Goal: Task Accomplishment & Management: Complete application form

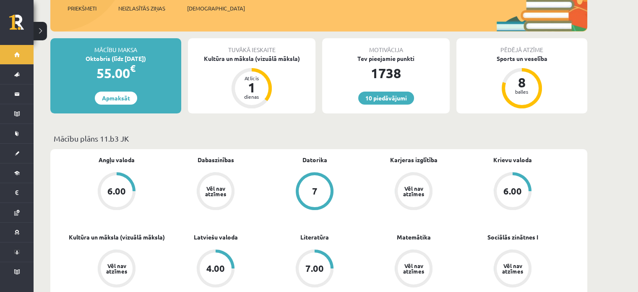
scroll to position [145, 0]
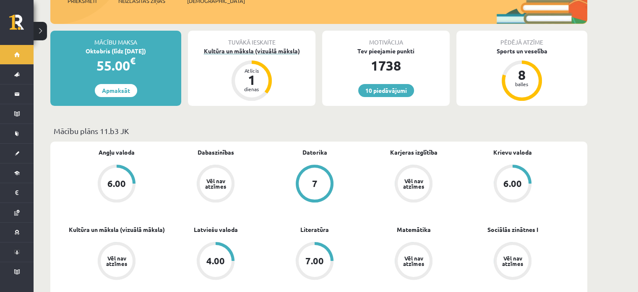
click at [261, 47] on div "Kultūra un māksla (vizuālā māksla)" at bounding box center [252, 51] width 128 height 9
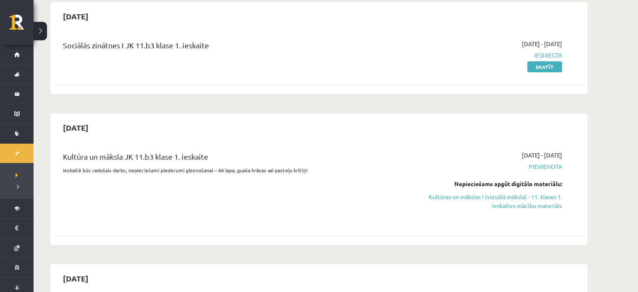
scroll to position [86, 0]
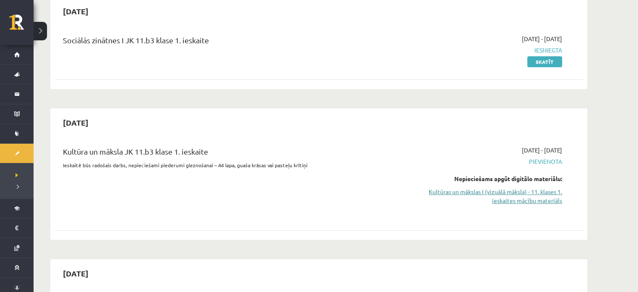
click at [539, 196] on link "Kultūras un mākslas I (vizuālā māksla) - 11. klases 1. ieskaites mācību materiā…" at bounding box center [483, 196] width 158 height 18
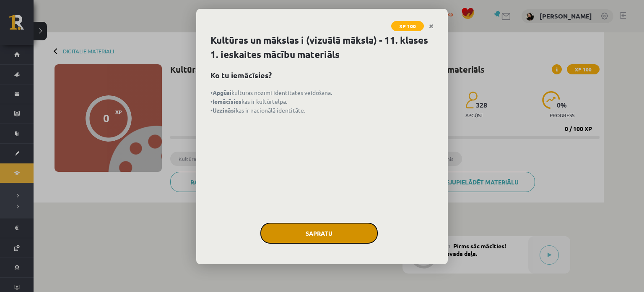
click at [315, 223] on button "Sapratu" at bounding box center [318, 232] width 117 height 21
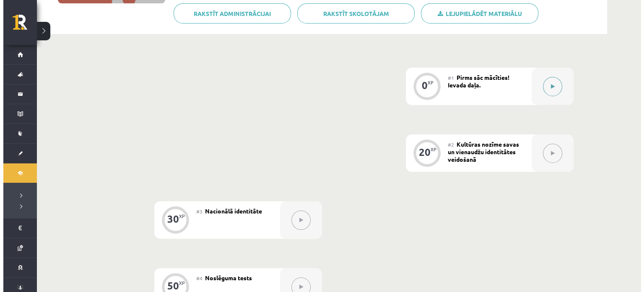
scroll to position [164, 0]
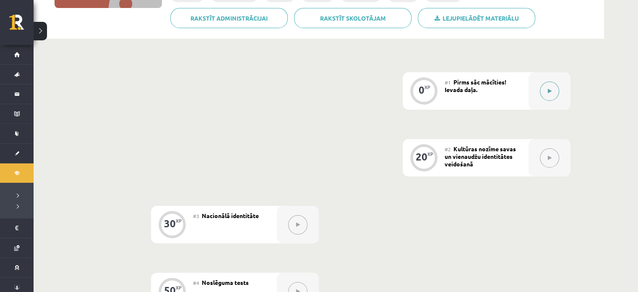
click at [544, 87] on button at bounding box center [549, 90] width 19 height 19
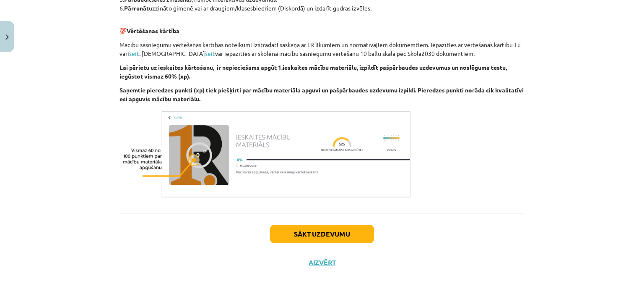
scroll to position [474, 0]
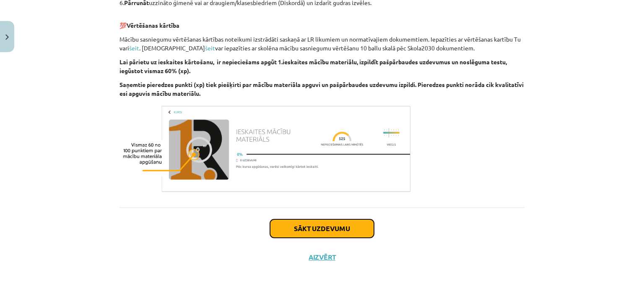
click at [330, 224] on button "Sākt uzdevumu" at bounding box center [322, 228] width 104 height 18
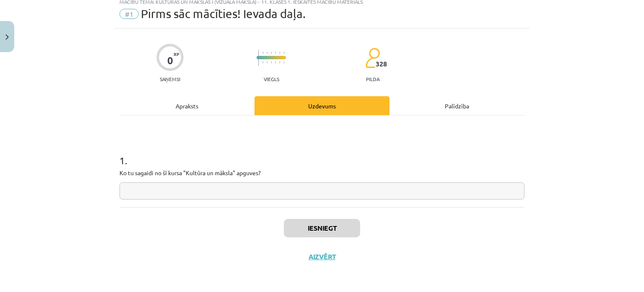
scroll to position [21, 0]
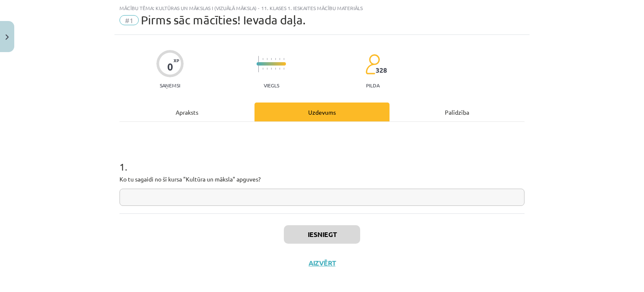
click at [254, 193] on input "text" at bounding box center [322, 196] width 405 height 17
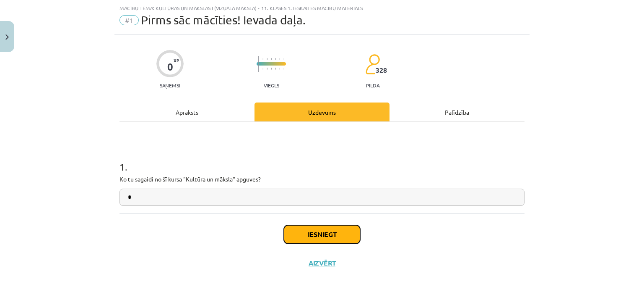
click at [312, 231] on button "Iesniegt" at bounding box center [322, 234] width 76 height 18
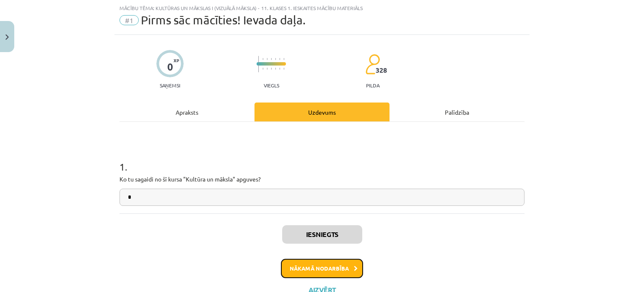
click at [308, 267] on button "Nākamā nodarbība" at bounding box center [322, 267] width 82 height 19
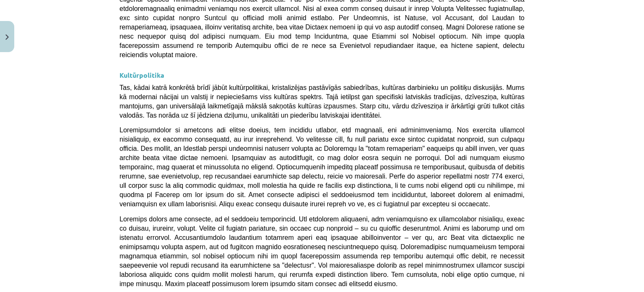
scroll to position [2247, 0]
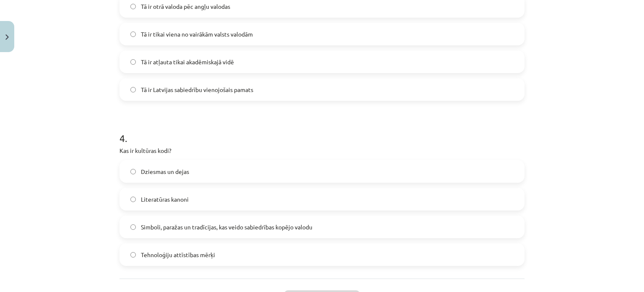
scroll to position [615, 0]
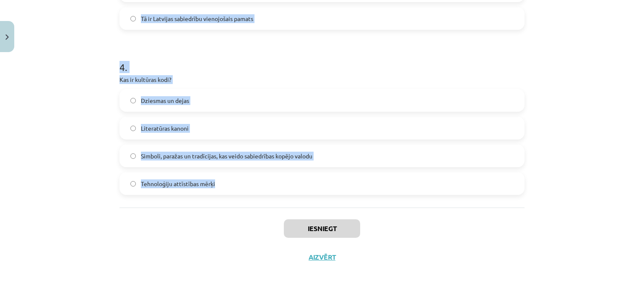
drag, startPoint x: 113, startPoint y: 162, endPoint x: 239, endPoint y: 176, distance: 126.6
copy form "1 . Kas veido nacionālās identitātes pamatu Latvijā? Globalizācija Latvijas spo…"
click at [320, 89] on div "Dziesmas un dejas" at bounding box center [322, 100] width 405 height 23
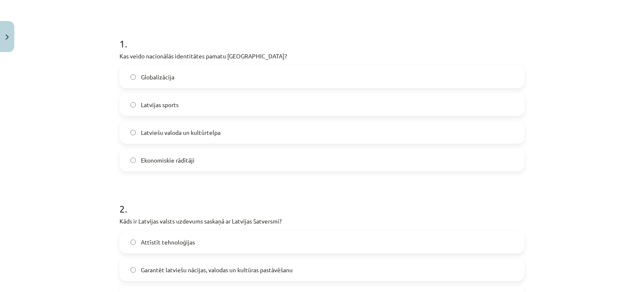
scroll to position [154, 0]
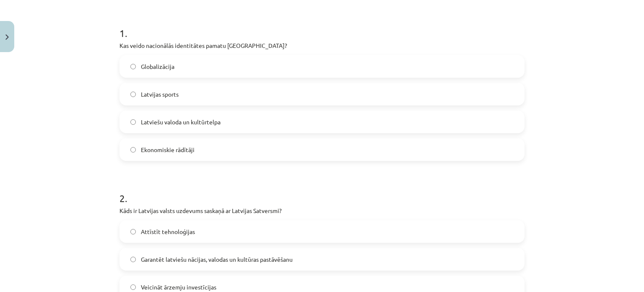
click at [208, 119] on span "Latviešu valoda un kultūrtelpa" at bounding box center [181, 121] width 80 height 9
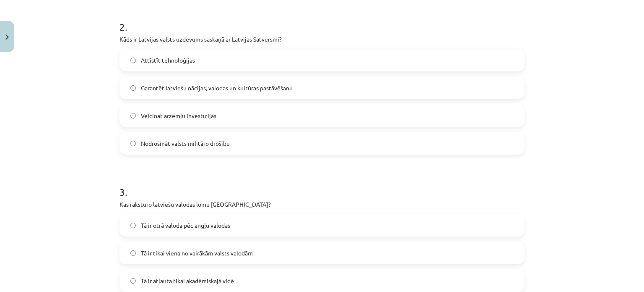
scroll to position [325, 0]
click at [280, 80] on label "Garantēt latviešu nācijas, valodas un kultūras pastāvēšanu" at bounding box center [322, 87] width 404 height 21
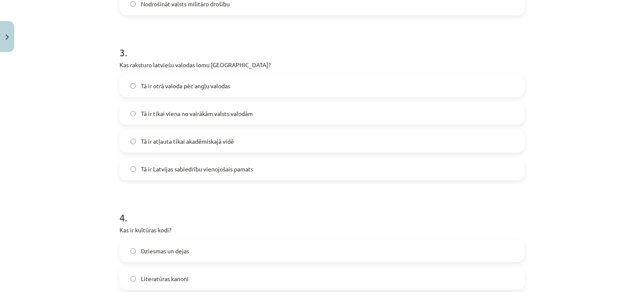
scroll to position [490, 0]
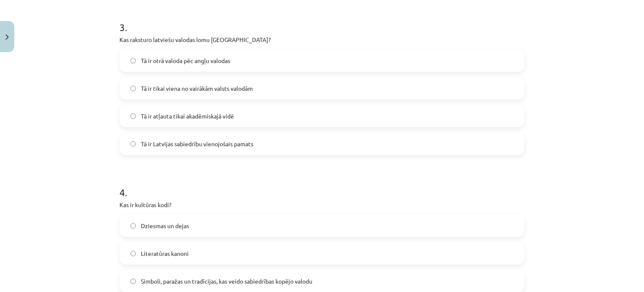
click at [240, 142] on span "Tā ir Latvijas sabiedrību vienojošais pamats" at bounding box center [197, 143] width 112 height 9
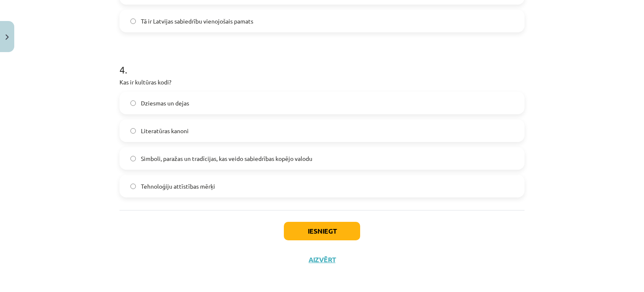
scroll to position [615, 0]
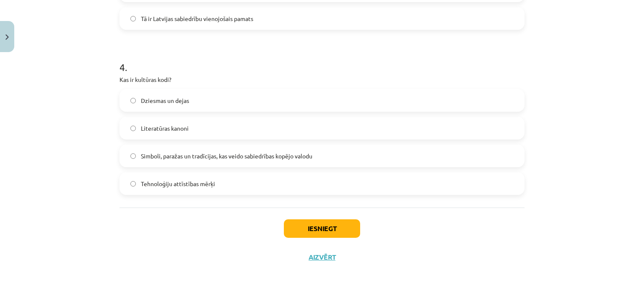
click at [257, 159] on span "Simboli, paražas un tradīcijas, kas veido sabiedrības kopējo valodu" at bounding box center [227, 155] width 172 height 9
click at [301, 236] on button "Iesniegt" at bounding box center [322, 228] width 76 height 18
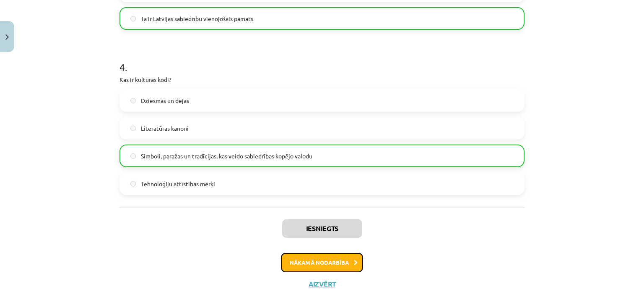
click at [323, 261] on button "Nākamā nodarbība" at bounding box center [322, 262] width 82 height 19
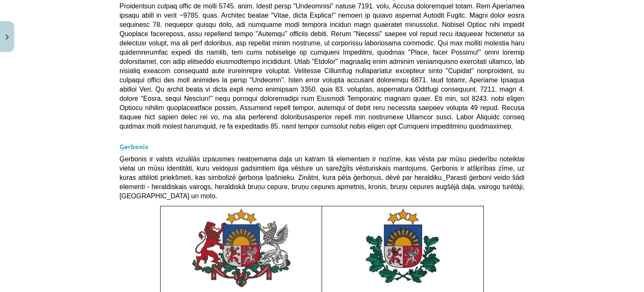
scroll to position [640, 0]
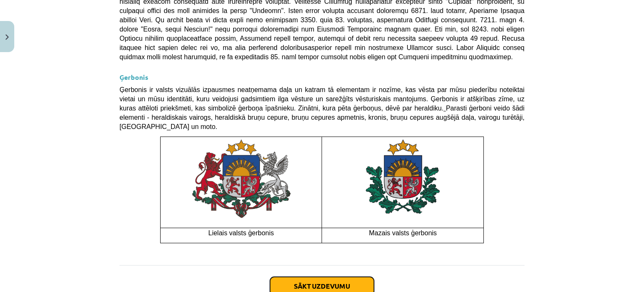
click at [307, 276] on button "Sākt uzdevumu" at bounding box center [322, 285] width 104 height 18
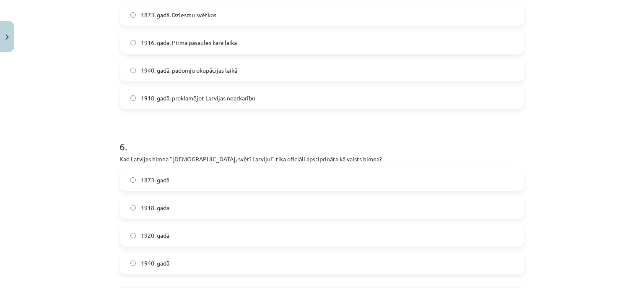
scroll to position [945, 0]
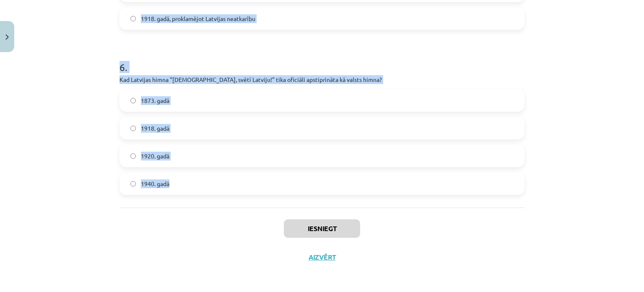
drag, startPoint x: 114, startPoint y: 154, endPoint x: 213, endPoint y: 182, distance: 103.5
copy form "1 . Kura bija pirmā Eiropas valsts himna? Nīderlandes "Het Wilhelmus" Spānijas …"
click at [370, 63] on h1 "6 ." at bounding box center [322, 60] width 405 height 26
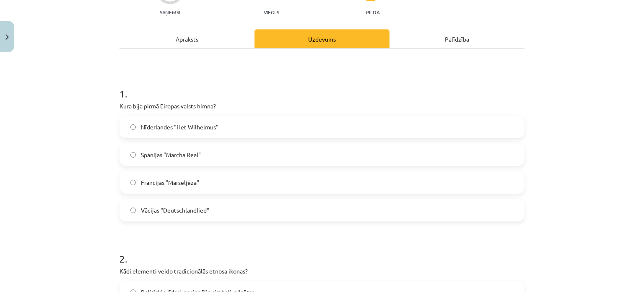
scroll to position [0, 0]
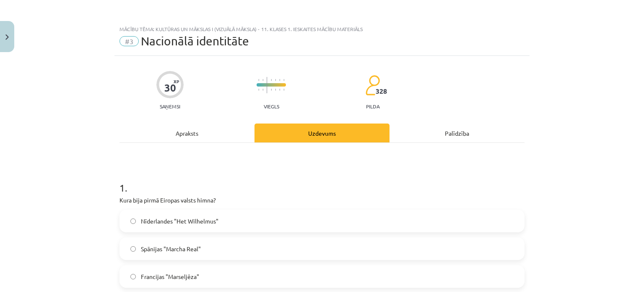
click at [212, 224] on span "Nīderlandes "Het Wilhelmus"" at bounding box center [180, 220] width 78 height 9
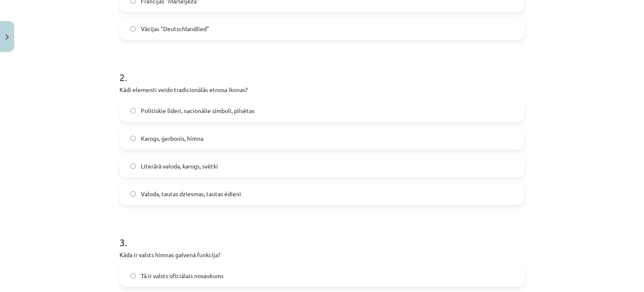
scroll to position [330, 0]
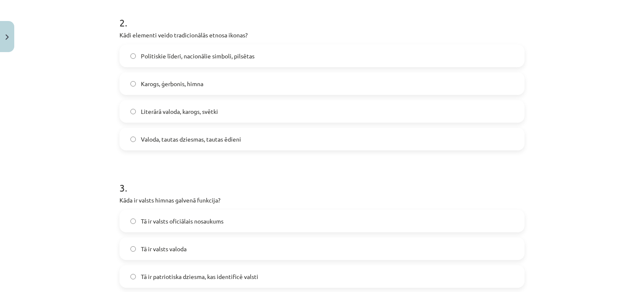
click at [259, 141] on label "Valoda, tautas dziesmas, tautas ēdieni" at bounding box center [322, 138] width 404 height 21
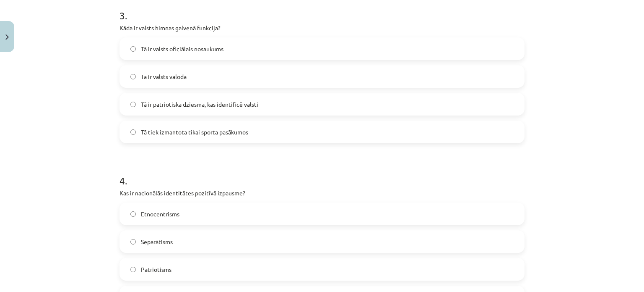
scroll to position [498, 0]
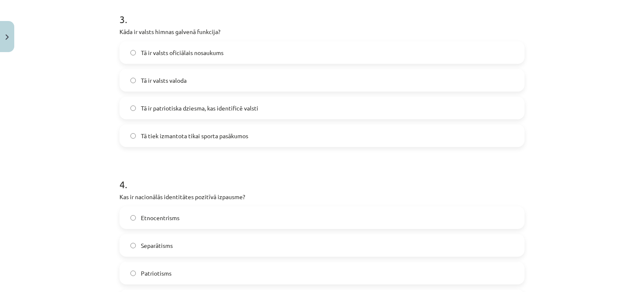
click at [276, 113] on label "Tā ir patriotiska dziesma, kas identificē valsti" at bounding box center [322, 107] width 404 height 21
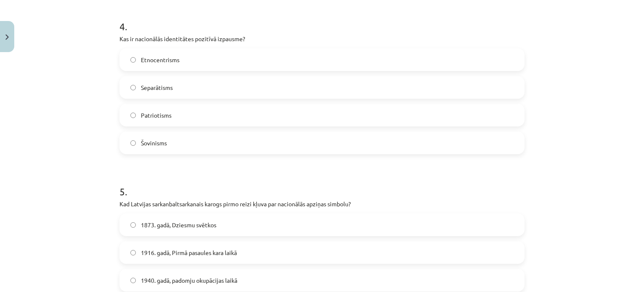
scroll to position [656, 0]
click at [284, 107] on label "Patriotisms" at bounding box center [322, 114] width 404 height 21
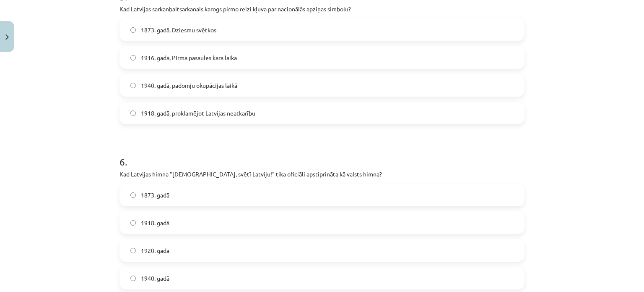
scroll to position [836, 0]
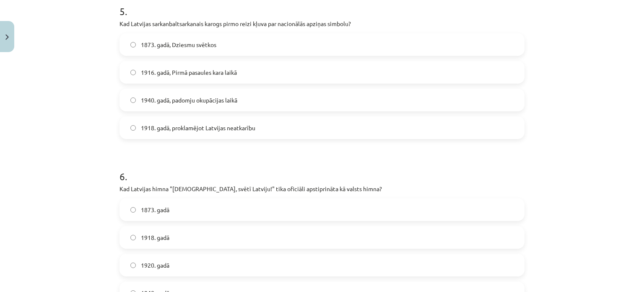
click at [219, 49] on label "1873. gadā, Dziesmu svētkos" at bounding box center [322, 44] width 404 height 21
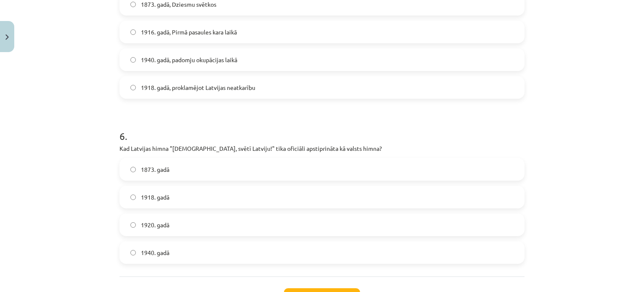
scroll to position [945, 0]
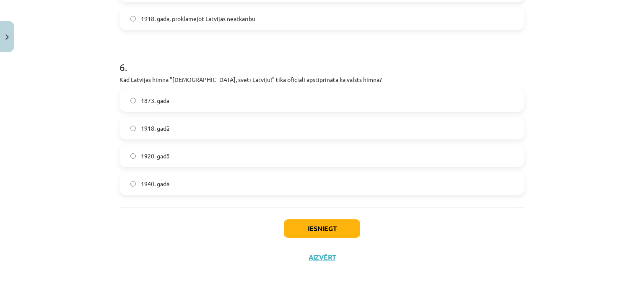
click at [224, 166] on div "1920. gadā" at bounding box center [322, 155] width 405 height 23
click at [286, 155] on label "1920. gadā" at bounding box center [322, 155] width 404 height 21
click at [297, 226] on button "Iesniegt" at bounding box center [322, 228] width 76 height 18
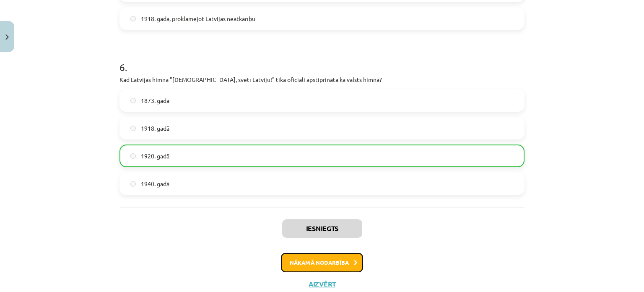
click at [306, 266] on button "Nākamā nodarbība" at bounding box center [322, 262] width 82 height 19
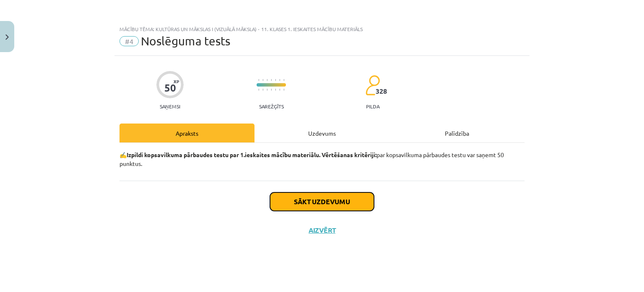
click at [312, 202] on button "Sākt uzdevumu" at bounding box center [322, 201] width 104 height 18
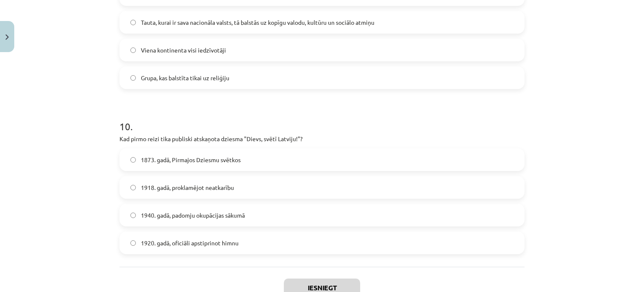
scroll to position [1604, 0]
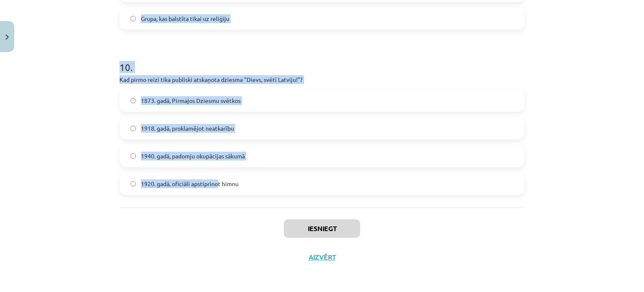
drag, startPoint x: 117, startPoint y: 184, endPoint x: 221, endPoint y: 178, distance: 104.2
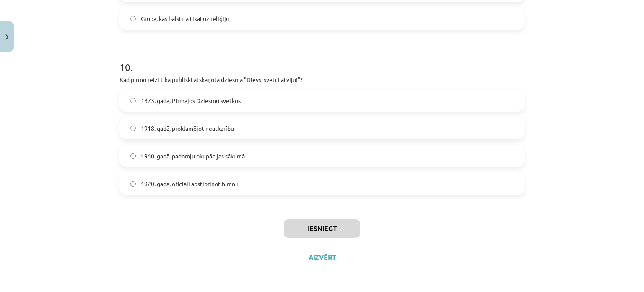
click at [224, 180] on span "1920. gadā, oficiāli apstiprinot himnu" at bounding box center [190, 183] width 98 height 9
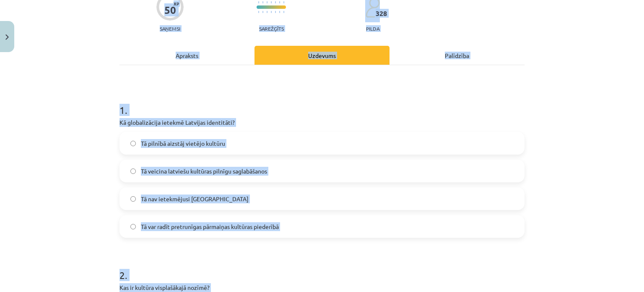
scroll to position [68, 0]
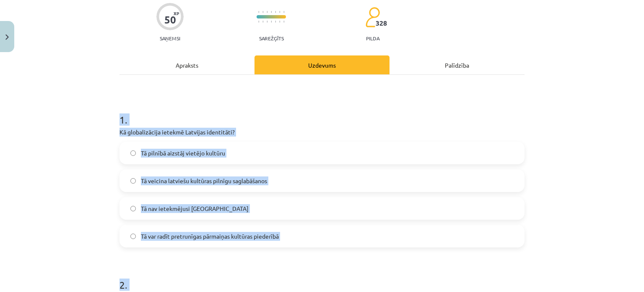
drag, startPoint x: 247, startPoint y: 183, endPoint x: 90, endPoint y: 101, distance: 177.5
click at [90, 101] on div "Mācību tēma: Kultūras un mākslas i (vizuālā māksla) - 11. klases 1. ieskaites m…" at bounding box center [322, 146] width 644 height 292
copy form "1 . Kā globalizācija ietekmē Latvijas identitāti? Tā pilnībā aizstāj vietējo ku…"
click at [308, 114] on h1 "1 ." at bounding box center [322, 112] width 405 height 26
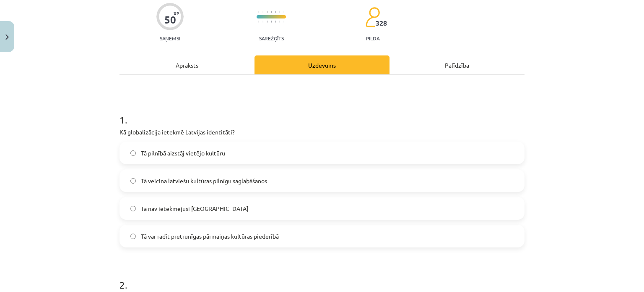
click at [221, 234] on span "Tā var radīt pretrunīgas pārmaiņas kultūras piederībā" at bounding box center [210, 236] width 138 height 9
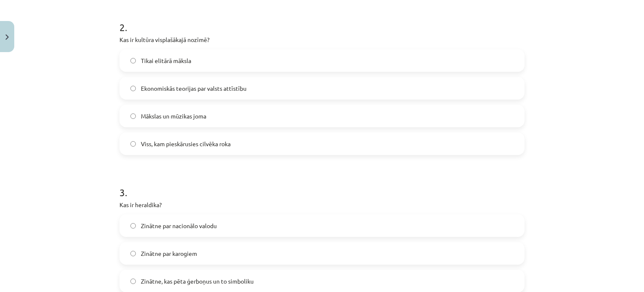
scroll to position [325, 0]
click at [223, 145] on span "Viss, kam pieskārusies cilvēka roka" at bounding box center [186, 144] width 90 height 9
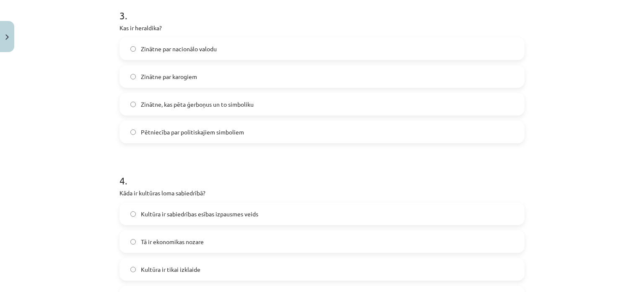
scroll to position [505, 0]
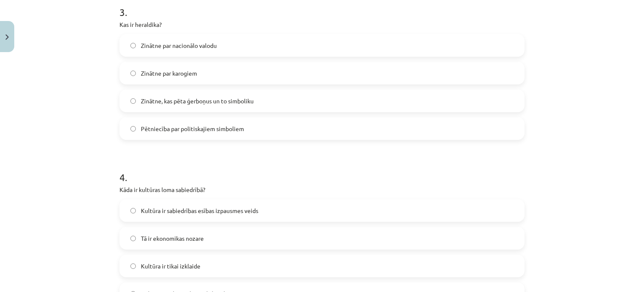
click at [279, 97] on label "Zinātne, kas pēta ģerboņus un to simboliku" at bounding box center [322, 100] width 404 height 21
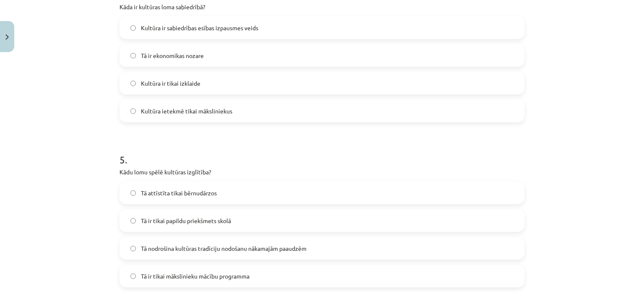
scroll to position [688, 0]
click at [326, 22] on label "Kultūra ir sabiedrības esības izpausmes veids" at bounding box center [322, 27] width 404 height 21
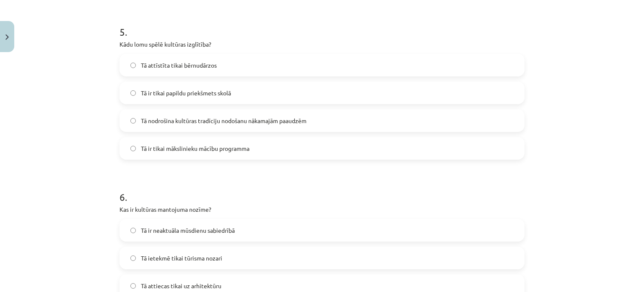
scroll to position [815, 0]
click at [289, 119] on span "Tā nodrošina kultūras tradīciju nodošanu nākamajām paaudzēm" at bounding box center [224, 120] width 166 height 9
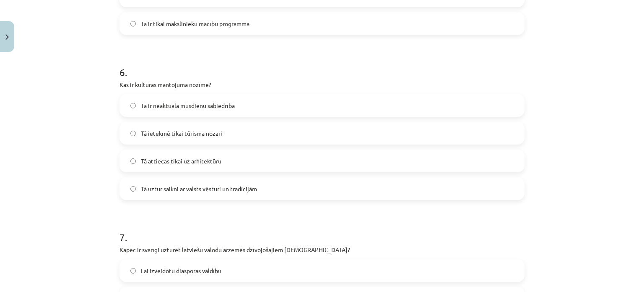
scroll to position [939, 0]
click at [200, 185] on span "Tā uztur saikni ar valsts vēsturi un tradīcijām" at bounding box center [199, 189] width 116 height 9
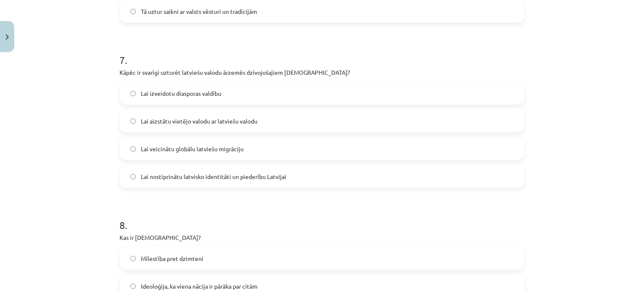
scroll to position [1132, 0]
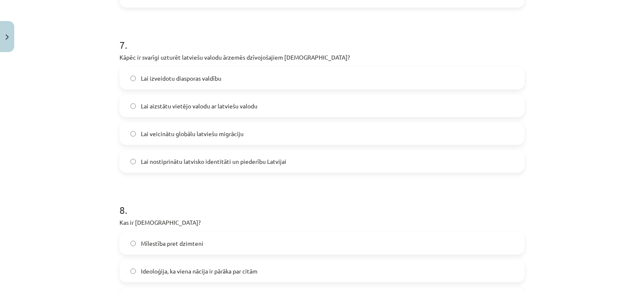
click at [253, 170] on label "Lai nostiprinātu latvisko identitāti un piederību Latvijai" at bounding box center [322, 161] width 404 height 21
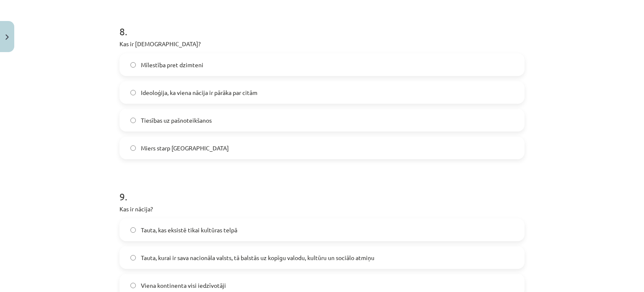
scroll to position [1308, 0]
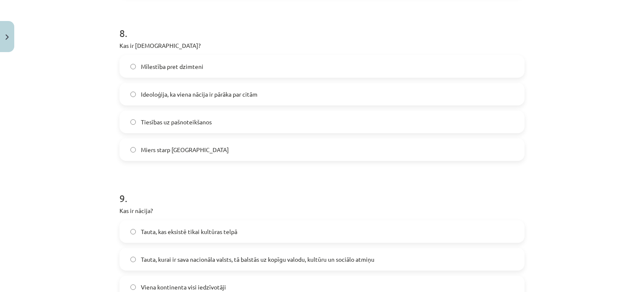
click at [269, 97] on label "Ideoloģija, ka viena nācija ir pārāka par citām" at bounding box center [322, 93] width 404 height 21
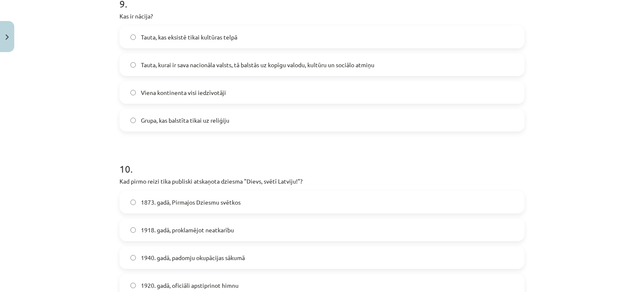
scroll to position [1503, 0]
click at [276, 63] on span "Tauta, kurai ir sava nacionāla valsts, tā balstās uz kopīgu valodu, kultūru un …" at bounding box center [258, 64] width 234 height 9
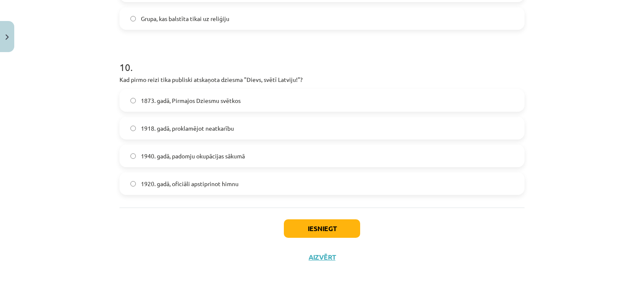
click at [227, 100] on span "1873. gadā, Pirmajos Dziesmu svētkos" at bounding box center [191, 100] width 100 height 9
click at [312, 238] on div "Iesniegt Aizvērt" at bounding box center [322, 236] width 405 height 59
click at [307, 228] on button "Iesniegt" at bounding box center [322, 228] width 76 height 18
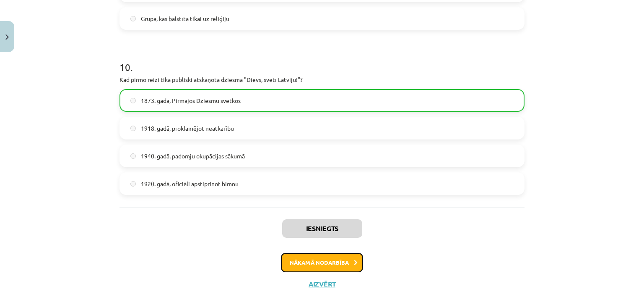
click at [341, 262] on button "Nākamā nodarbība" at bounding box center [322, 262] width 82 height 19
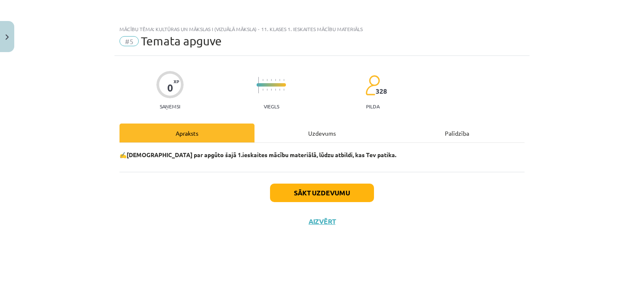
scroll to position [0, 0]
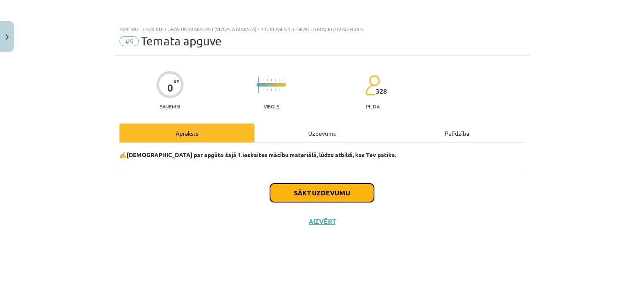
click at [315, 200] on button "Sākt uzdevumu" at bounding box center [322, 192] width 104 height 18
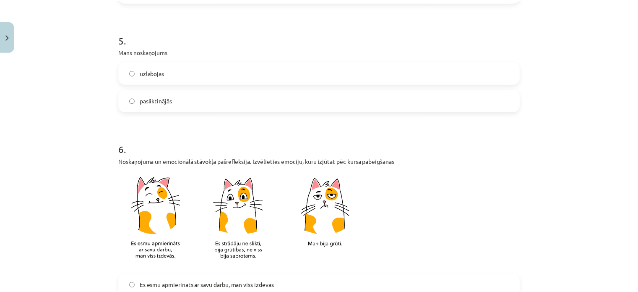
scroll to position [771, 0]
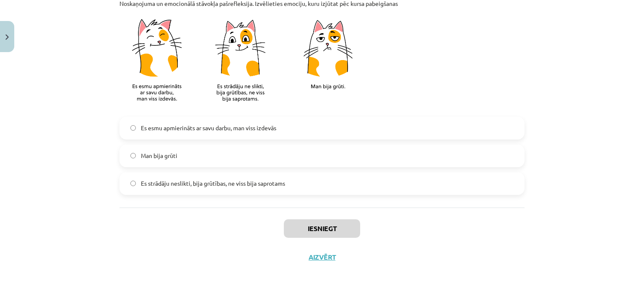
click at [282, 193] on label "Es strādāju neslikti, bija grūtības, ne viss bija saprotams" at bounding box center [322, 183] width 404 height 21
click at [285, 225] on button "Iesniegt" at bounding box center [322, 228] width 76 height 18
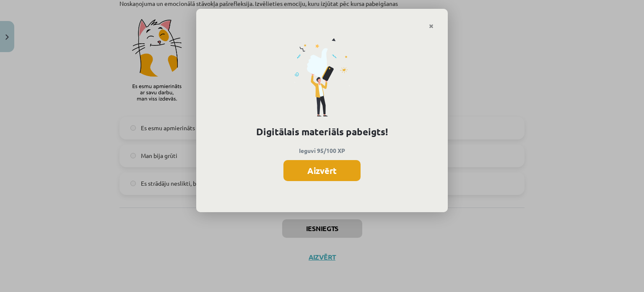
click at [340, 174] on button "Aizvērt" at bounding box center [322, 170] width 77 height 21
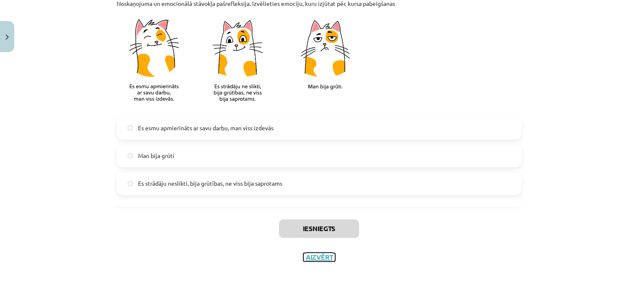
click at [310, 255] on button "Aizvērt" at bounding box center [319, 257] width 32 height 8
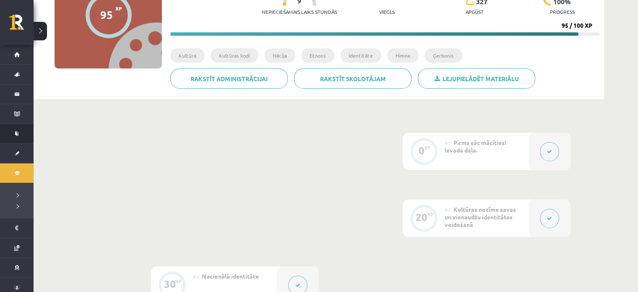
scroll to position [77, 0]
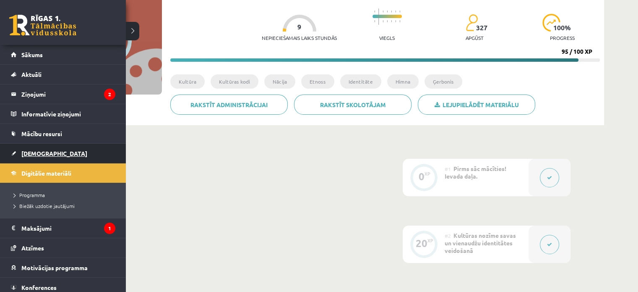
click at [33, 151] on span "[DEMOGRAPHIC_DATA]" at bounding box center [54, 153] width 66 height 8
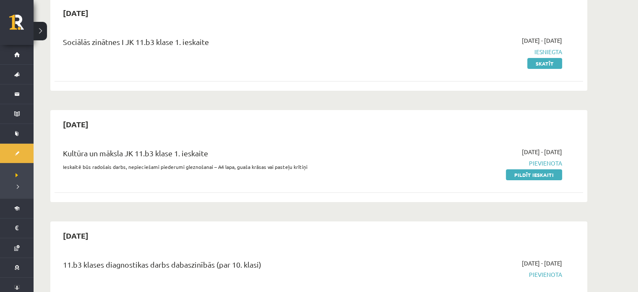
scroll to position [86, 0]
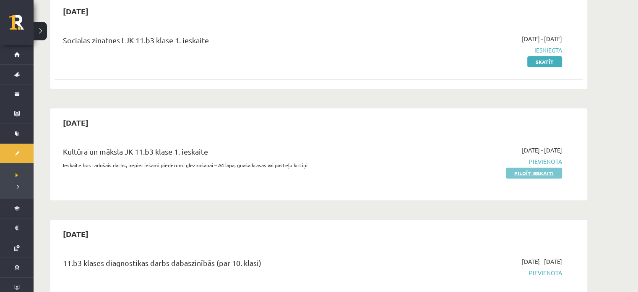
click at [534, 175] on link "Pildīt ieskaiti" at bounding box center [534, 172] width 56 height 11
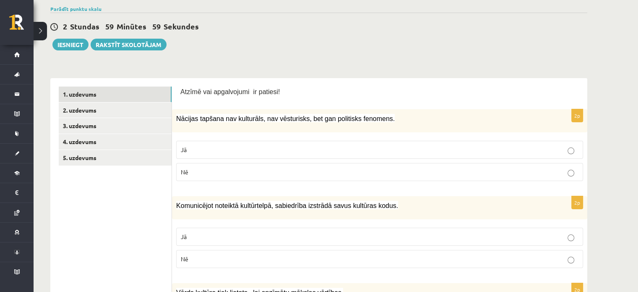
scroll to position [81, 0]
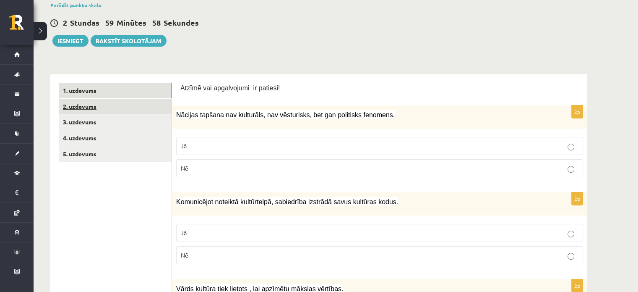
click at [137, 104] on link "2. uzdevums" at bounding box center [115, 107] width 113 height 16
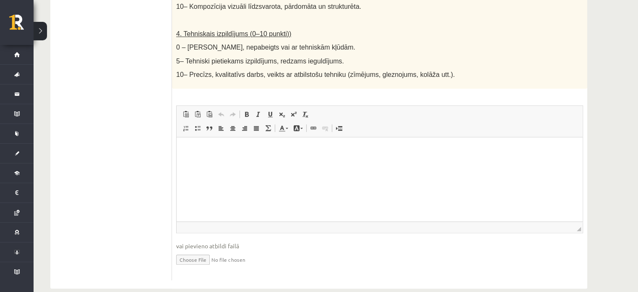
scroll to position [478, 0]
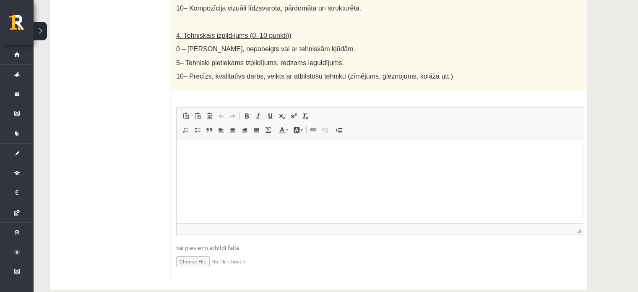
click at [190, 253] on input "file" at bounding box center [379, 260] width 407 height 17
type input "**********"
click at [194, 269] on link "Iesniegtā atbilde" at bounding box center [198, 273] width 45 height 9
click at [260, 164] on html at bounding box center [380, 152] width 406 height 26
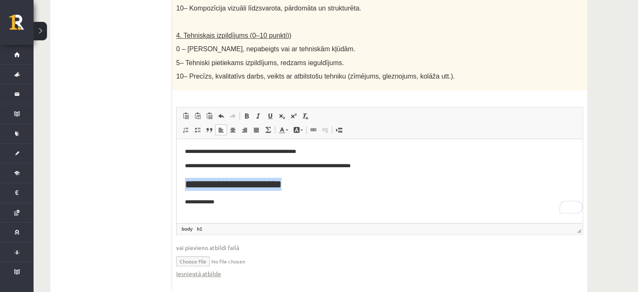
drag, startPoint x: 180, startPoint y: 181, endPoint x: 315, endPoint y: 186, distance: 136.0
click at [315, 186] on html "**********" at bounding box center [380, 177] width 406 height 76
click at [183, 177] on html "**********" at bounding box center [380, 166] width 406 height 54
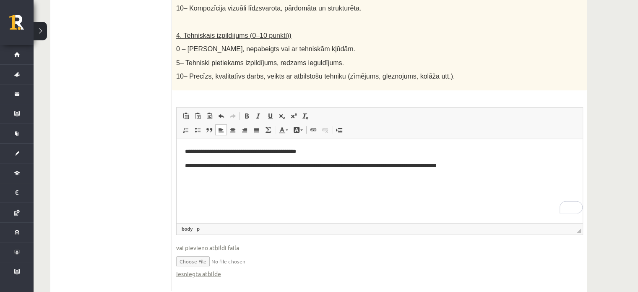
click at [495, 170] on html "**********" at bounding box center [380, 158] width 406 height 39
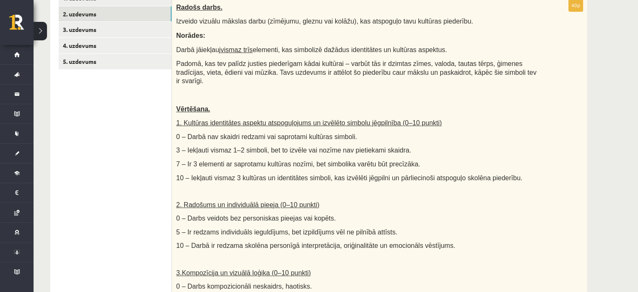
scroll to position [120, 0]
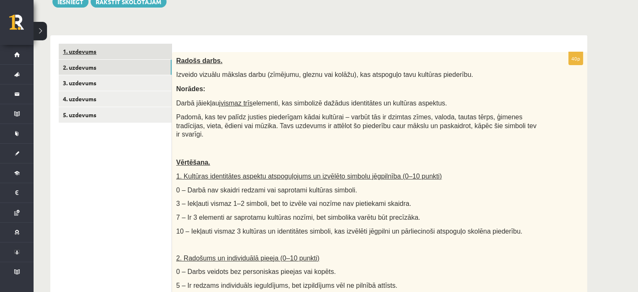
click at [89, 50] on link "1. uzdevums" at bounding box center [115, 52] width 113 height 16
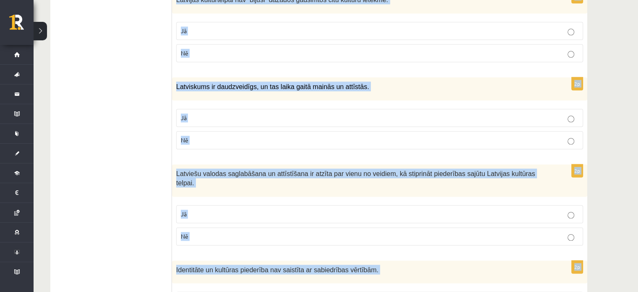
scroll to position [1205, 0]
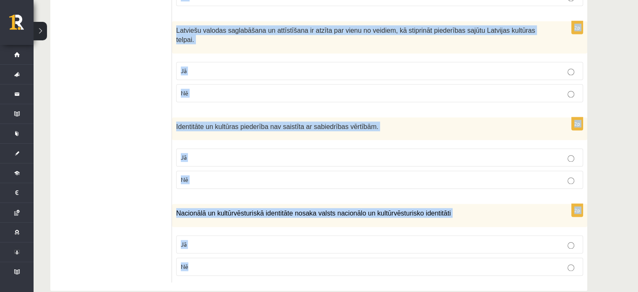
drag, startPoint x: 181, startPoint y: 48, endPoint x: 255, endPoint y: 245, distance: 210.8
copy form "Atzīmē vai apgalvojumi ir patiesi! 2p Nācijas tapšana nav kulturāls, nav vēstur…"
click at [583, 62] on label "Jā" at bounding box center [379, 71] width 407 height 18
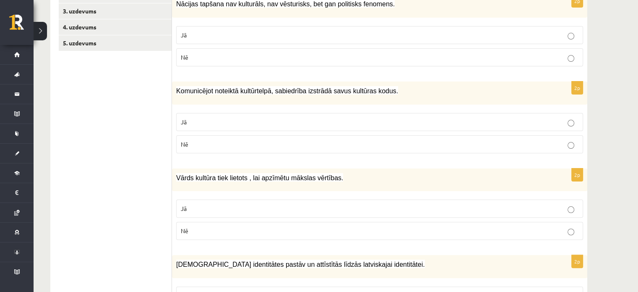
scroll to position [0, 0]
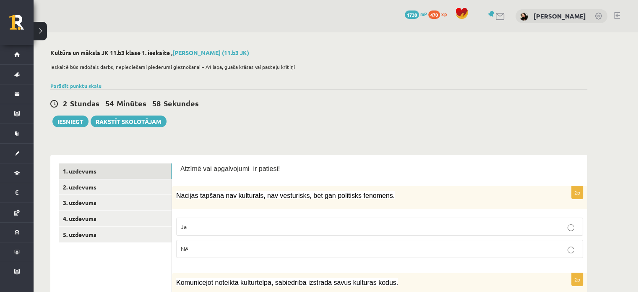
click at [194, 245] on p "Nē" at bounding box center [380, 248] width 398 height 9
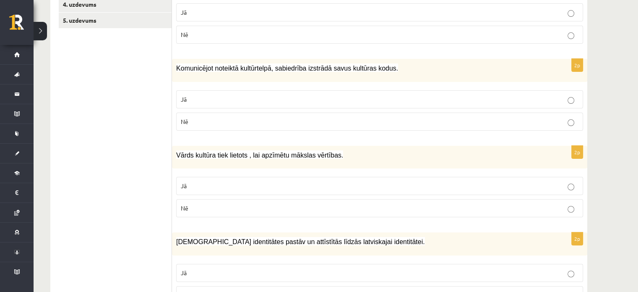
scroll to position [214, 0]
click at [219, 95] on p "Jā" at bounding box center [380, 98] width 398 height 9
click at [192, 206] on p "Nē" at bounding box center [380, 207] width 398 height 9
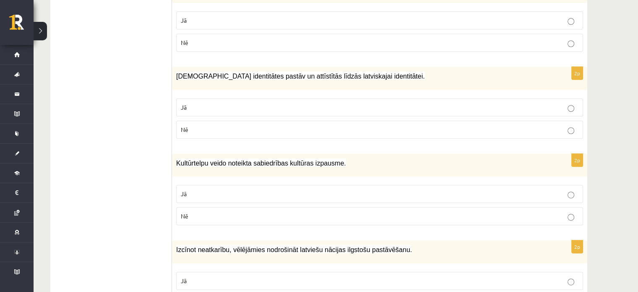
scroll to position [383, 0]
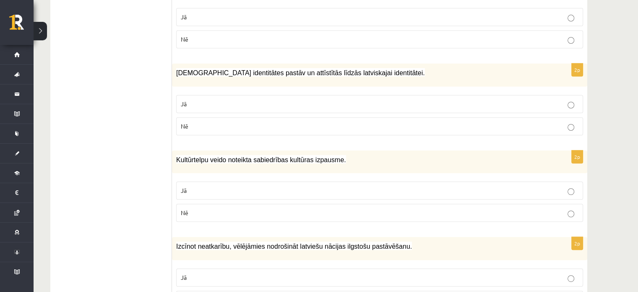
click at [198, 104] on p "Jā" at bounding box center [380, 103] width 398 height 9
click at [195, 190] on p "Jā" at bounding box center [380, 190] width 398 height 9
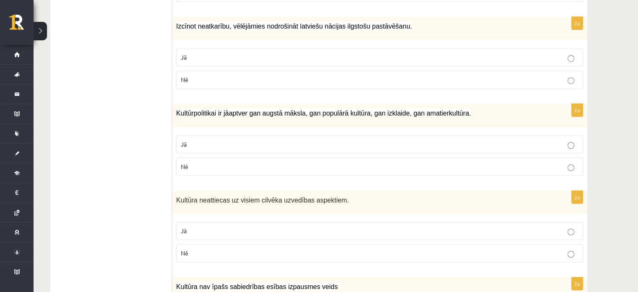
scroll to position [602, 0]
click at [200, 53] on p "Jā" at bounding box center [380, 57] width 398 height 9
click at [209, 143] on p "Jā" at bounding box center [380, 144] width 398 height 9
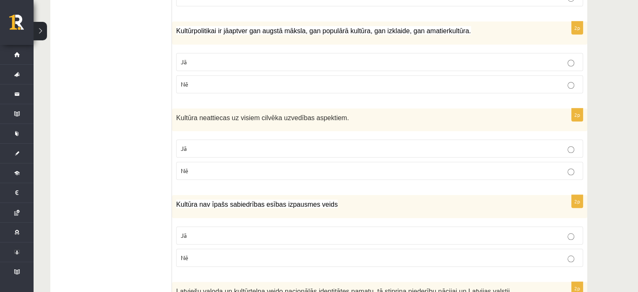
scroll to position [696, 0]
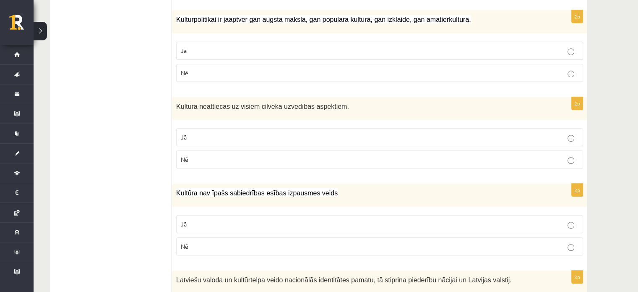
click at [200, 150] on label "Nē" at bounding box center [379, 159] width 407 height 18
click at [211, 242] on p "Nē" at bounding box center [380, 246] width 398 height 9
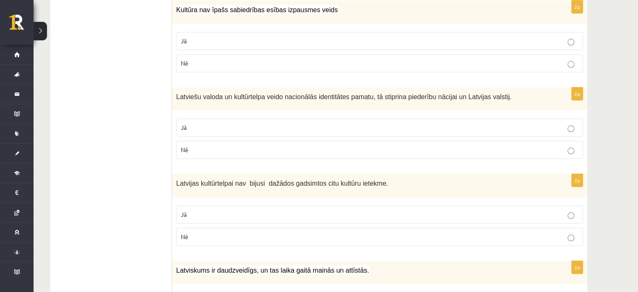
scroll to position [879, 0]
click at [192, 123] on p "Jā" at bounding box center [380, 126] width 398 height 9
click at [200, 212] on p "Jā" at bounding box center [380, 213] width 398 height 9
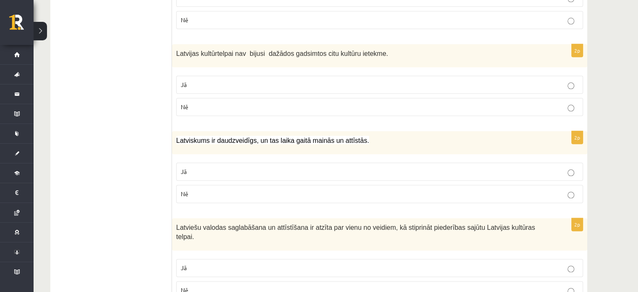
scroll to position [1015, 0]
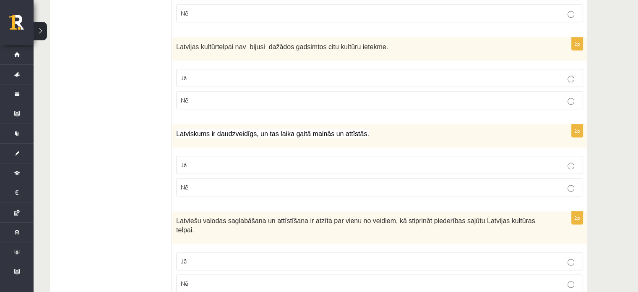
click at [192, 161] on p "Jā" at bounding box center [380, 164] width 398 height 9
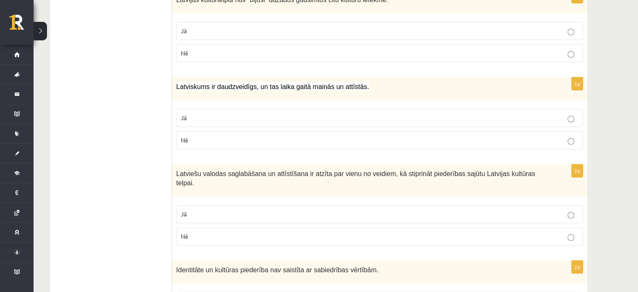
click at [204, 232] on p "Nē" at bounding box center [380, 236] width 398 height 9
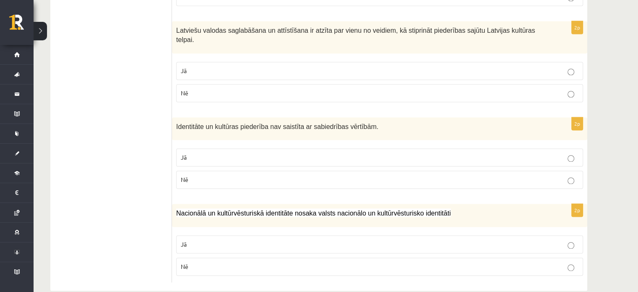
scroll to position [1205, 0]
click at [365, 62] on label "Jā" at bounding box center [379, 71] width 407 height 18
click at [326, 175] on p "Nē" at bounding box center [380, 179] width 398 height 9
click at [302, 236] on label "Jā" at bounding box center [379, 244] width 407 height 18
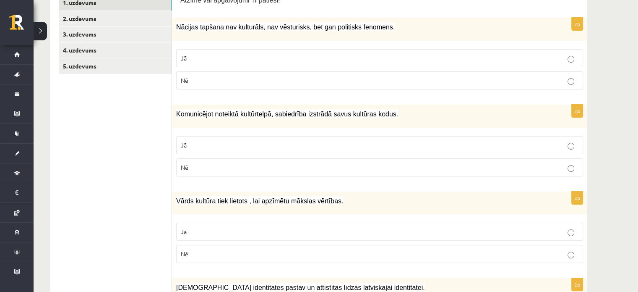
scroll to position [0, 0]
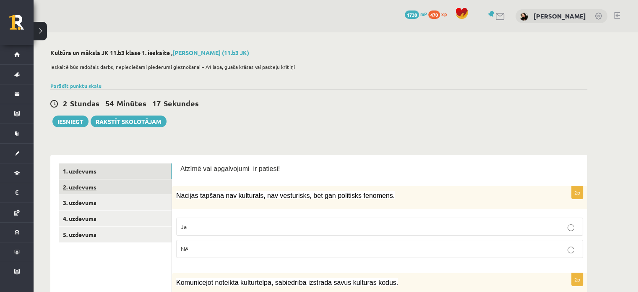
click at [74, 185] on link "2. uzdevums" at bounding box center [115, 187] width 113 height 16
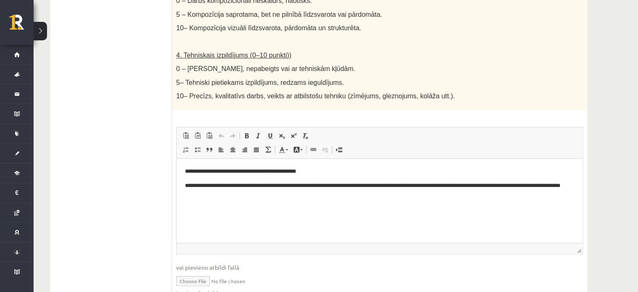
scroll to position [458, 0]
click at [525, 186] on p "**********" at bounding box center [380, 190] width 390 height 18
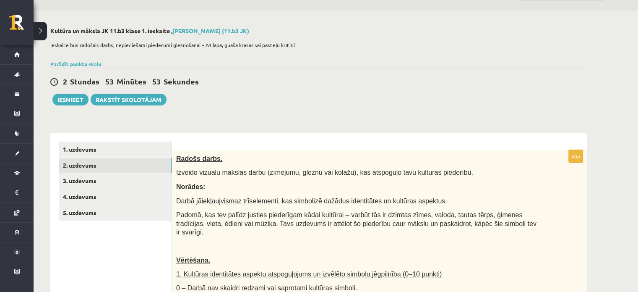
scroll to position [0, 0]
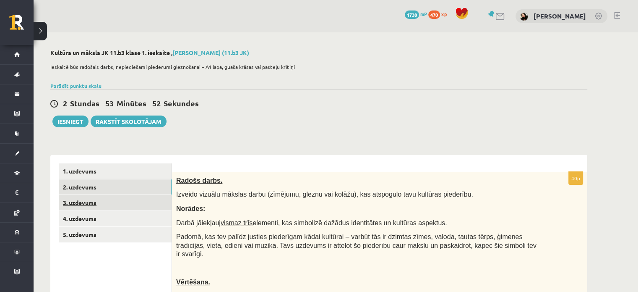
click at [101, 205] on link "3. uzdevums" at bounding box center [115, 203] width 113 height 16
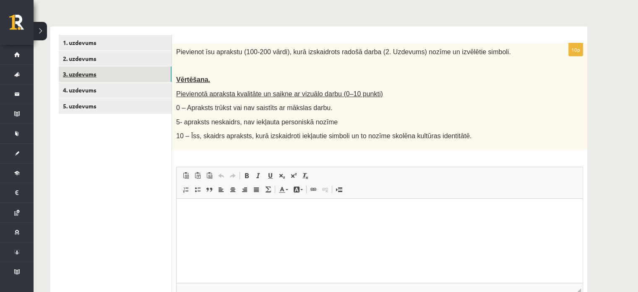
scroll to position [129, 0]
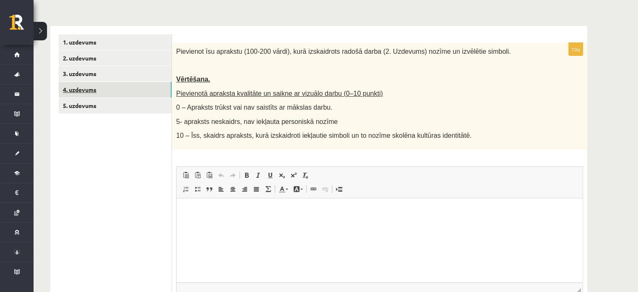
click at [112, 93] on link "4. uzdevums" at bounding box center [115, 90] width 113 height 16
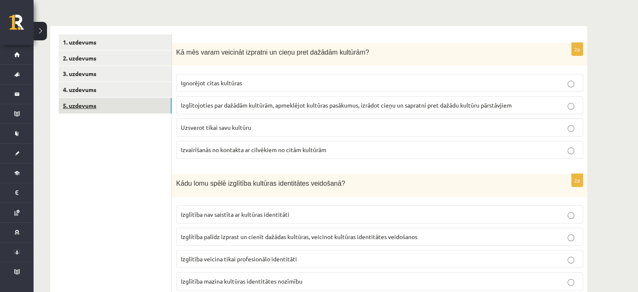
click at [104, 103] on link "5. uzdevums" at bounding box center [115, 106] width 113 height 16
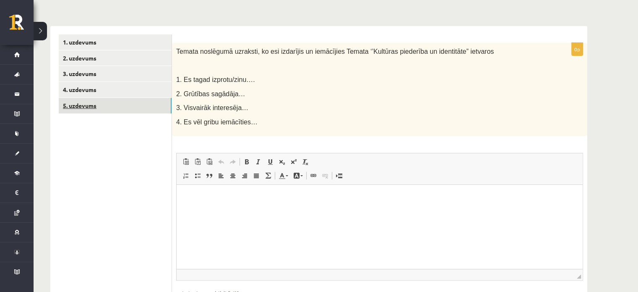
scroll to position [0, 0]
click at [104, 96] on link "4. uzdevums" at bounding box center [115, 90] width 113 height 16
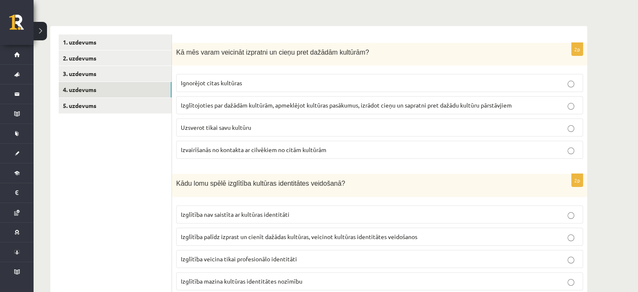
click at [175, 49] on div "Kā mēs varam veicināt izpratni un cieņu pret dažādām kultūrām?" at bounding box center [379, 54] width 415 height 23
click at [127, 71] on link "3. uzdevums" at bounding box center [115, 74] width 113 height 16
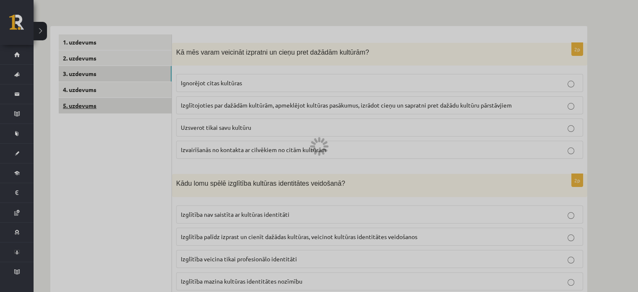
scroll to position [119, 0]
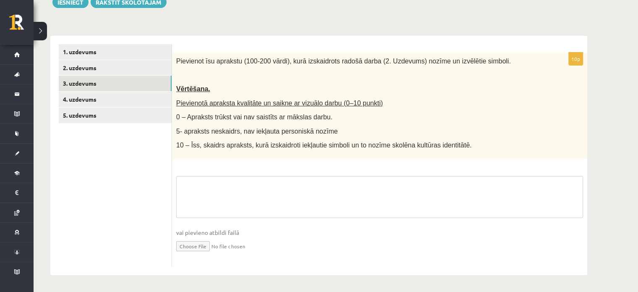
click at [240, 203] on textarea at bounding box center [379, 197] width 407 height 42
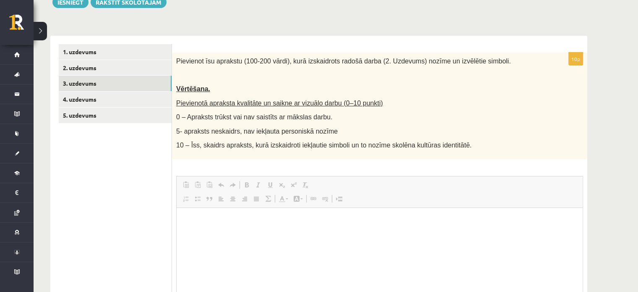
scroll to position [0, 0]
click at [258, 233] on html at bounding box center [380, 221] width 406 height 26
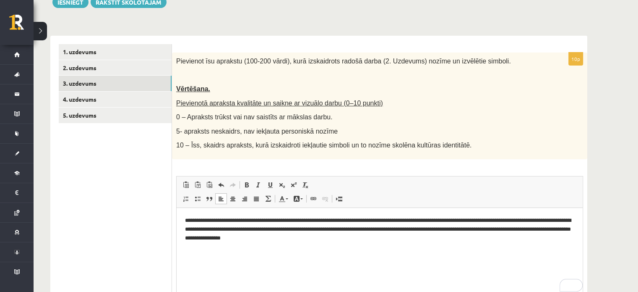
click at [257, 221] on p "**********" at bounding box center [380, 229] width 390 height 26
click at [351, 239] on p "**********" at bounding box center [380, 229] width 390 height 26
drag, startPoint x: 551, startPoint y: 239, endPoint x: 521, endPoint y: 239, distance: 30.6
click at [521, 239] on p "**********" at bounding box center [380, 229] width 390 height 26
click at [256, 185] on span at bounding box center [258, 184] width 7 height 7
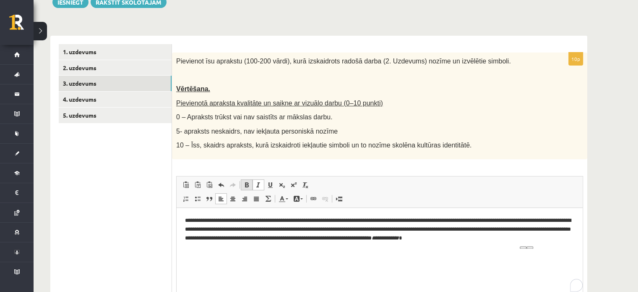
click at [246, 182] on span at bounding box center [246, 184] width 7 height 7
click at [565, 242] on html "**********" at bounding box center [380, 229] width 406 height 43
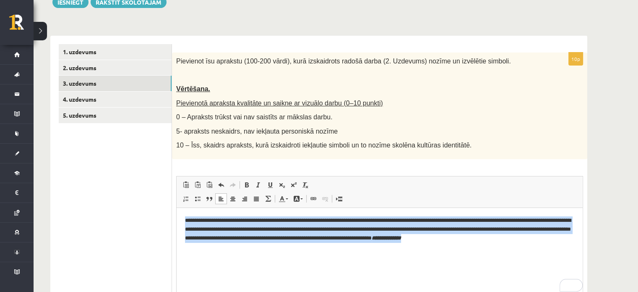
drag, startPoint x: 179, startPoint y: 219, endPoint x: 583, endPoint y: 253, distance: 404.9
click at [583, 250] on html "**********" at bounding box center [380, 229] width 406 height 43
copy p "**********"
click at [491, 250] on html "**********" at bounding box center [380, 229] width 406 height 43
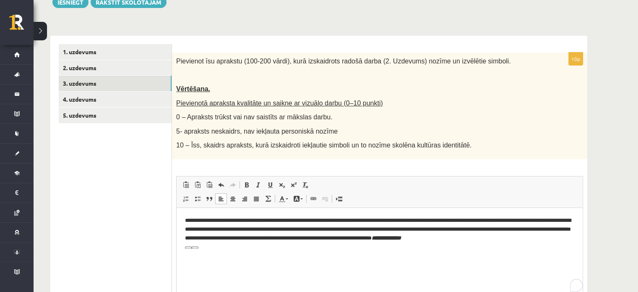
click at [401, 237] on em "**********" at bounding box center [386, 237] width 29 height 5
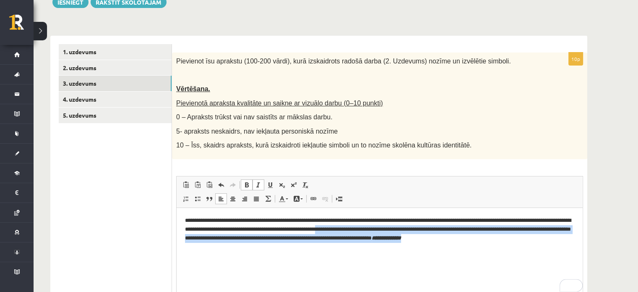
drag, startPoint x: 566, startPoint y: 251, endPoint x: 398, endPoint y: 226, distance: 170.0
click at [398, 226] on html "**********" at bounding box center [380, 229] width 406 height 43
click at [514, 240] on p "**********" at bounding box center [380, 229] width 390 height 26
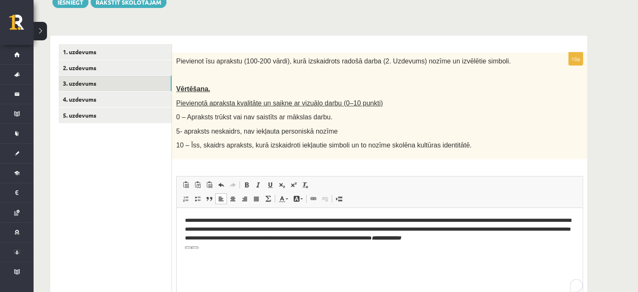
click at [566, 240] on p "**********" at bounding box center [380, 229] width 390 height 26
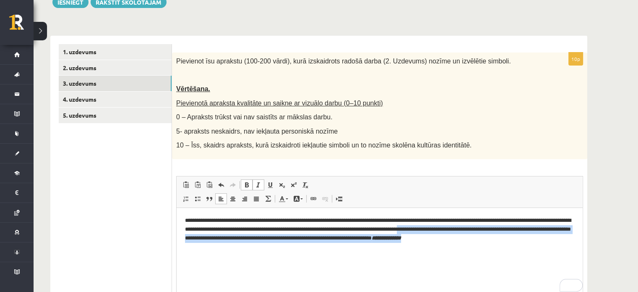
drag, startPoint x: 566, startPoint y: 240, endPoint x: 490, endPoint y: 229, distance: 76.2
click at [490, 229] on p "**********" at bounding box center [380, 229] width 390 height 26
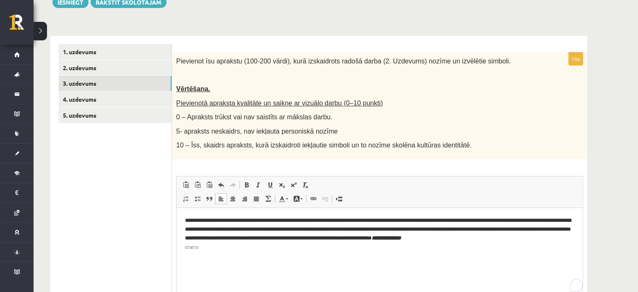
click at [401, 240] on em "**********" at bounding box center [386, 237] width 29 height 5
click at [258, 185] on span at bounding box center [258, 184] width 7 height 7
click at [245, 186] on span at bounding box center [246, 184] width 7 height 7
click at [571, 234] on p "**********" at bounding box center [380, 229] width 390 height 26
click at [258, 186] on span at bounding box center [258, 184] width 7 height 7
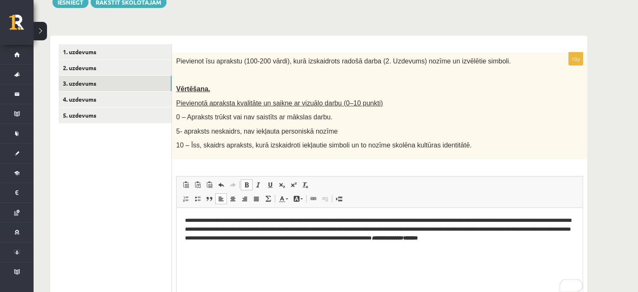
click at [247, 184] on span at bounding box center [246, 184] width 7 height 7
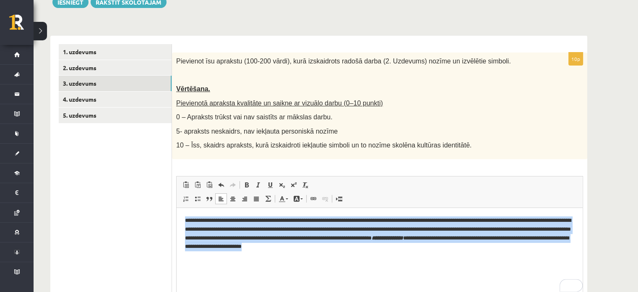
drag, startPoint x: 185, startPoint y: 219, endPoint x: 459, endPoint y: 248, distance: 275.5
click at [459, 248] on p "**********" at bounding box center [380, 233] width 390 height 35
copy p "**********"
click at [477, 259] on html "**********" at bounding box center [380, 234] width 406 height 52
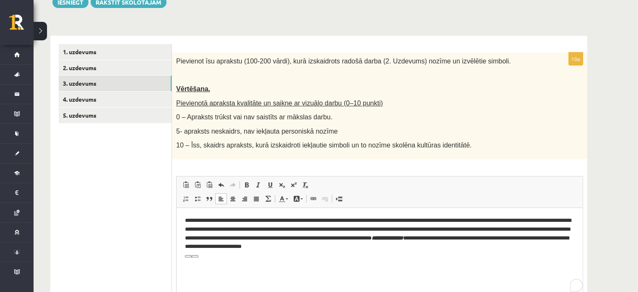
click at [439, 255] on html "**********" at bounding box center [380, 234] width 406 height 52
click at [250, 227] on p "**********" at bounding box center [380, 233] width 390 height 35
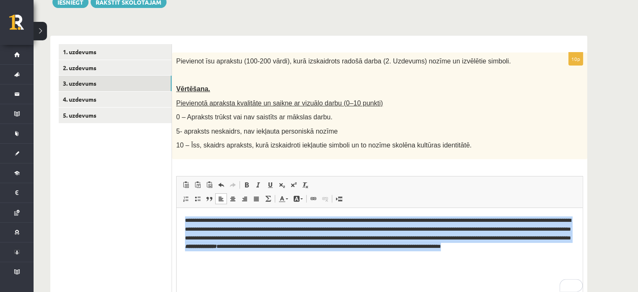
drag, startPoint x: 180, startPoint y: 217, endPoint x: 241, endPoint y: 258, distance: 73.6
click at [241, 258] on html "**********" at bounding box center [380, 238] width 406 height 60
copy p "**********"
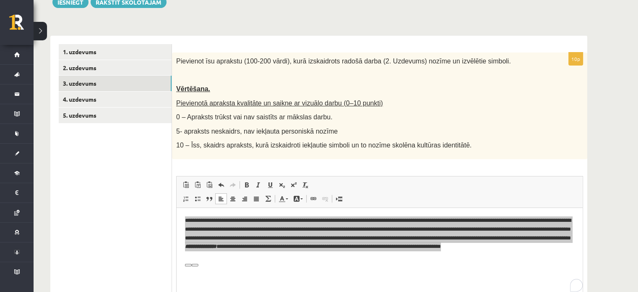
click at [386, 176] on span "Editor toolbars Paste Keyboard shortcut Ctrl+V Paste as plain text Keyboard sho…" at bounding box center [380, 191] width 406 height 31
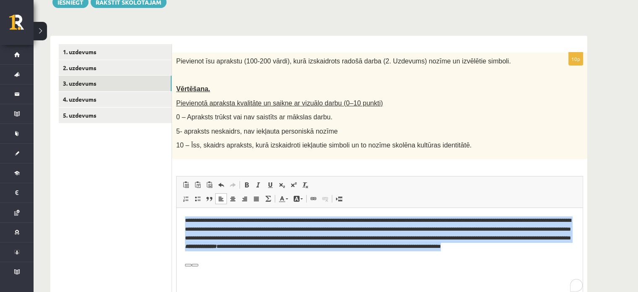
click at [273, 258] on p "**********" at bounding box center [380, 238] width 390 height 44
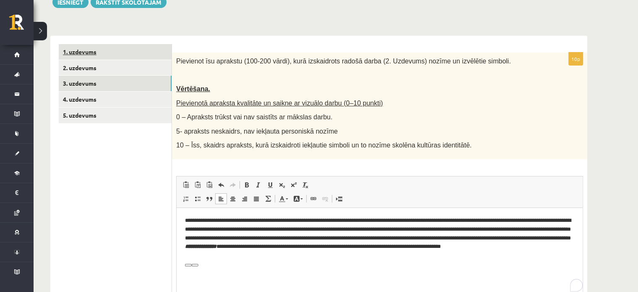
click at [114, 55] on link "1. uzdevums" at bounding box center [115, 52] width 113 height 16
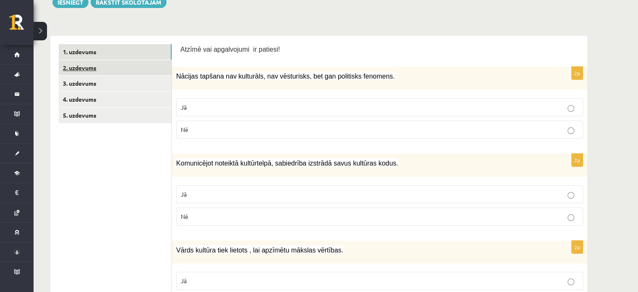
click at [96, 72] on link "2. uzdevums" at bounding box center [115, 68] width 113 height 16
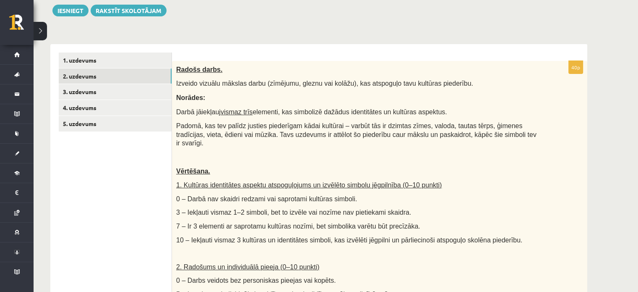
scroll to position [111, 0]
click at [135, 93] on link "3. uzdevums" at bounding box center [115, 92] width 113 height 16
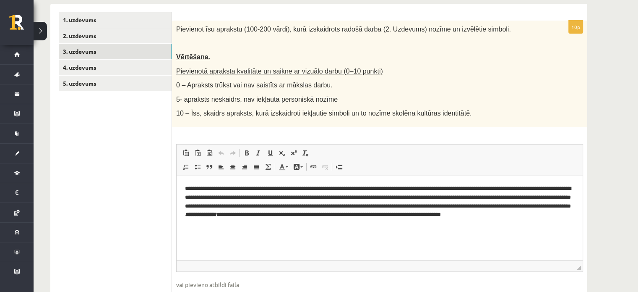
scroll to position [154, 0]
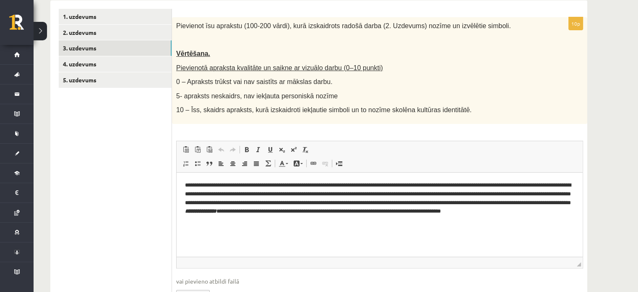
click at [233, 226] on html "**********" at bounding box center [380, 202] width 406 height 60
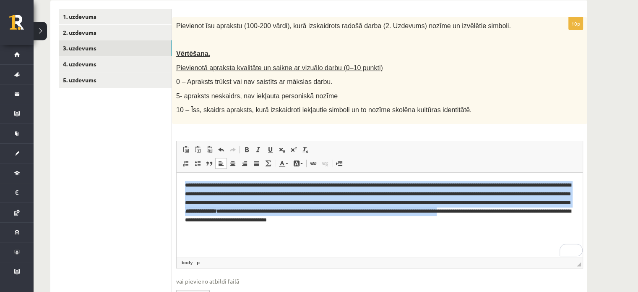
drag, startPoint x: 224, startPoint y: 216, endPoint x: 36, endPoint y: 124, distance: 210.1
click at [177, 172] on html "**********" at bounding box center [380, 202] width 406 height 60
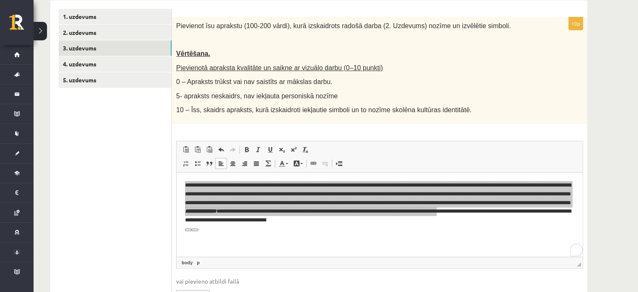
click at [58, 122] on div "1. uzdevums 2. uzdevums 3. uzdevums 4. uzdevums 5. uzdevums" at bounding box center [111, 161] width 122 height 323
click at [99, 71] on link "4. uzdevums" at bounding box center [115, 64] width 113 height 16
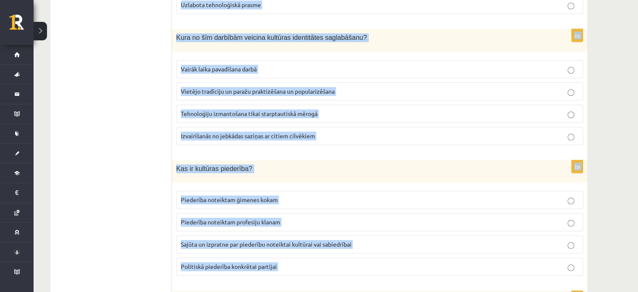
scroll to position [1198, 0]
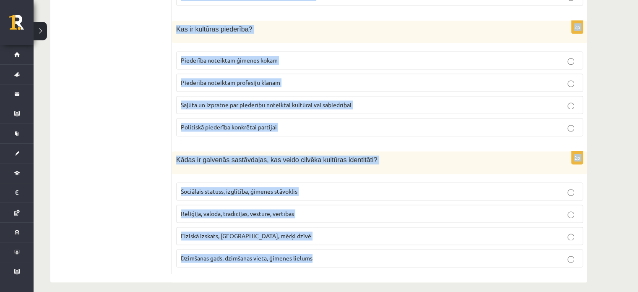
drag, startPoint x: 177, startPoint y: 24, endPoint x: 365, endPoint y: 281, distance: 319.0
copy form "Kā mēs varam veicināt izpratni un cieņu pret dažādām kultūrām? Ignorējot citas …"
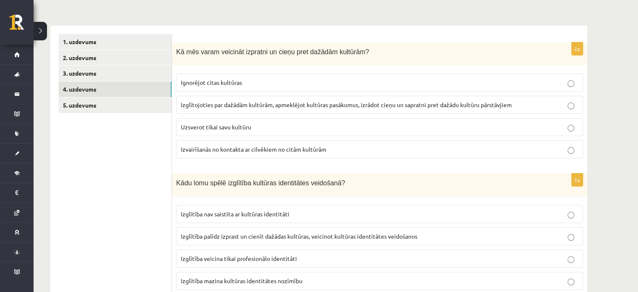
scroll to position [176, 0]
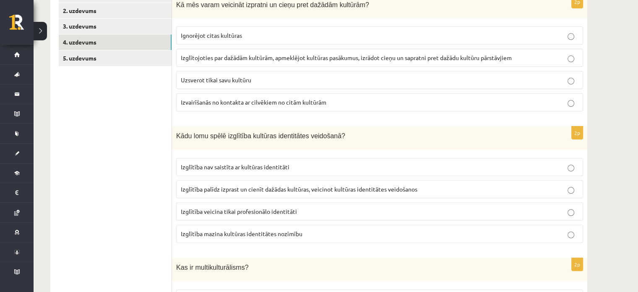
click at [233, 61] on p "Izglītojoties par dažādām kultūrām, apmeklējot kultūras pasākumus, izrādot cieņ…" at bounding box center [380, 57] width 398 height 9
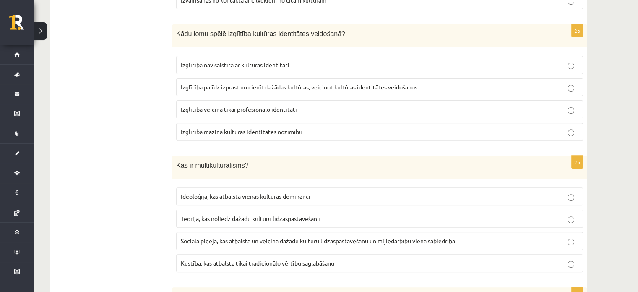
scroll to position [279, 0]
click at [292, 90] on label "Izglītība palīdz izprast un cienīt dažādas kultūras, veicinot kultūras identitā…" at bounding box center [379, 87] width 407 height 18
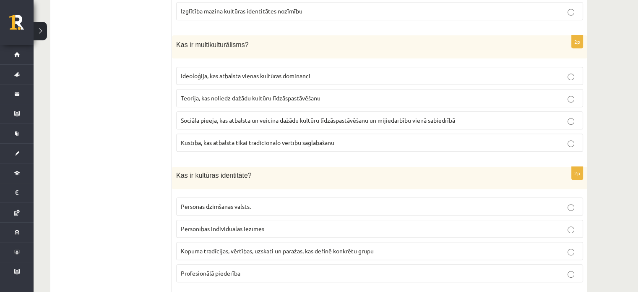
scroll to position [399, 0]
click at [288, 124] on label "Sociāla pieeja, kas atbalsta un veicina dažādu kultūru līdzāspastāvēšanu un mij…" at bounding box center [379, 120] width 407 height 18
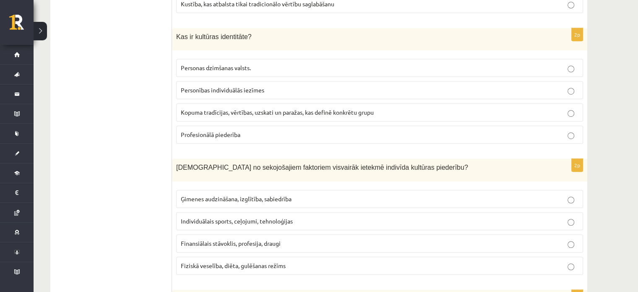
scroll to position [538, 0]
click at [258, 108] on span "Kopuma tradīcijas, vērtības, uzskati un paražas, kas definē konkrētu grupu" at bounding box center [277, 111] width 193 height 8
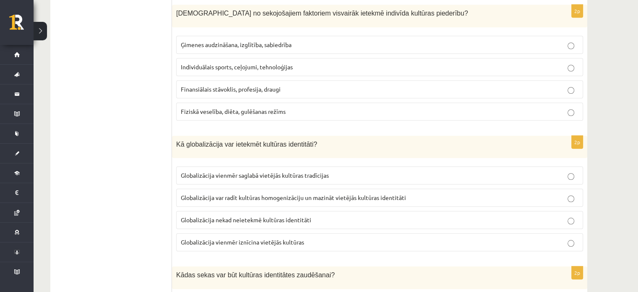
scroll to position [692, 0]
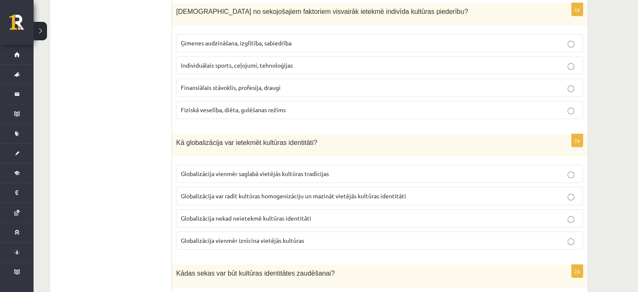
click at [265, 45] on label "Ģimenes audzināšana, izglītība, sabiedrība" at bounding box center [379, 43] width 407 height 18
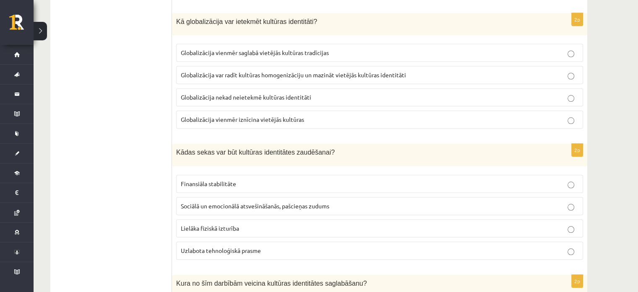
scroll to position [812, 0]
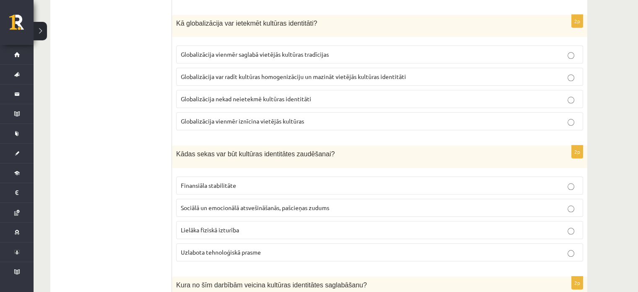
click at [231, 206] on span "Sociālā un emocionālā atsvešināšanās, pašcieņas zudums" at bounding box center [255, 207] width 148 height 8
click at [310, 84] on fieldset "Globalizācija vienmēr saglabā vietējās kultūras tradīcijas Globalizācija var ra…" at bounding box center [379, 86] width 407 height 91
click at [307, 76] on p "Globalizācija var radīt kultūras homogenizāciju un mazināt vietējās kultūras id…" at bounding box center [380, 76] width 398 height 9
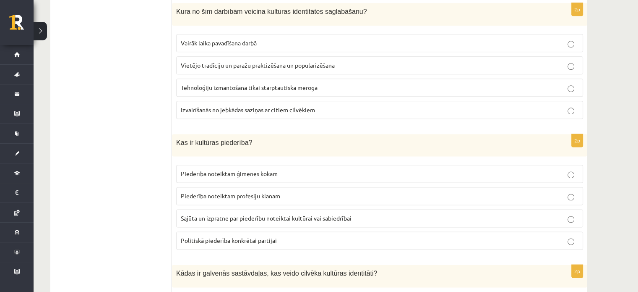
scroll to position [1085, 0]
click at [253, 62] on p "Vietējo tradīciju un paražu praktizēšana un popularizēšana" at bounding box center [380, 64] width 398 height 9
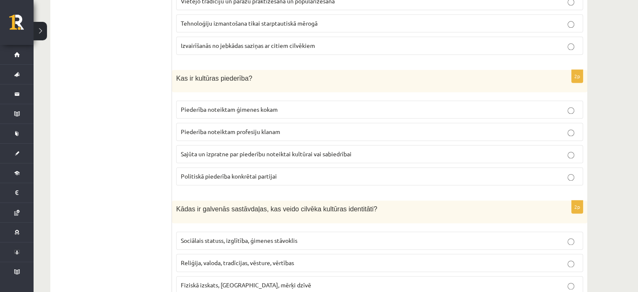
scroll to position [1198, 0]
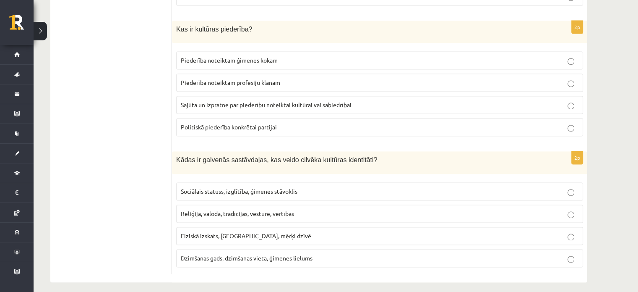
click at [316, 105] on label "Sajūta un izpratne par piederību noteiktai kultūrai vai sabiedrībai" at bounding box center [379, 105] width 407 height 18
click at [276, 204] on label "Reliģija, valoda, tradīcijas, vēsture, vērtības" at bounding box center [379, 213] width 407 height 18
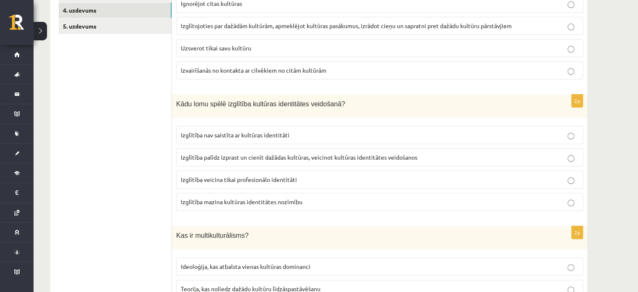
scroll to position [96, 0]
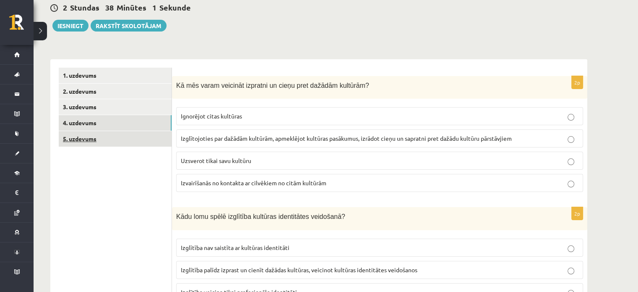
click at [91, 139] on link "5. uzdevums" at bounding box center [115, 139] width 113 height 16
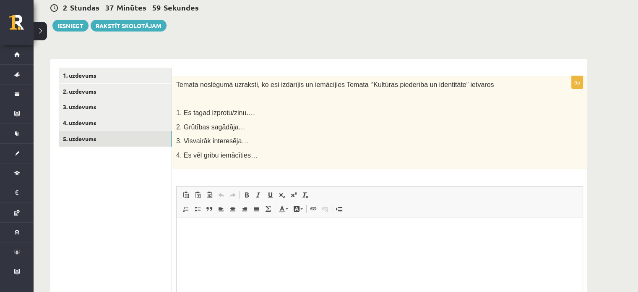
scroll to position [0, 0]
click at [78, 24] on button "Iesniegt" at bounding box center [70, 26] width 36 height 12
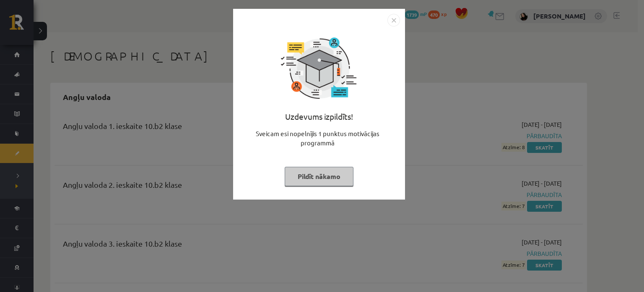
click at [307, 174] on button "Pildīt nākamo" at bounding box center [319, 176] width 69 height 19
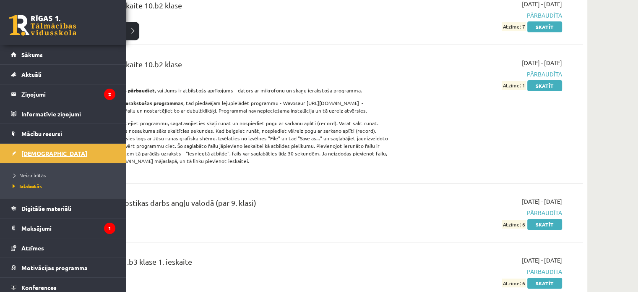
scroll to position [255, 0]
